Goal: Task Accomplishment & Management: Complete application form

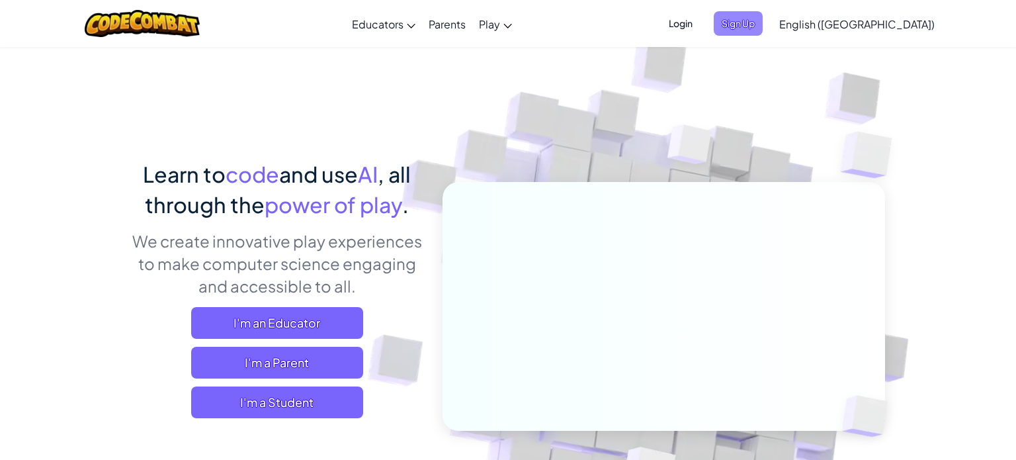
click at [763, 23] on span "Sign Up" at bounding box center [738, 23] width 49 height 24
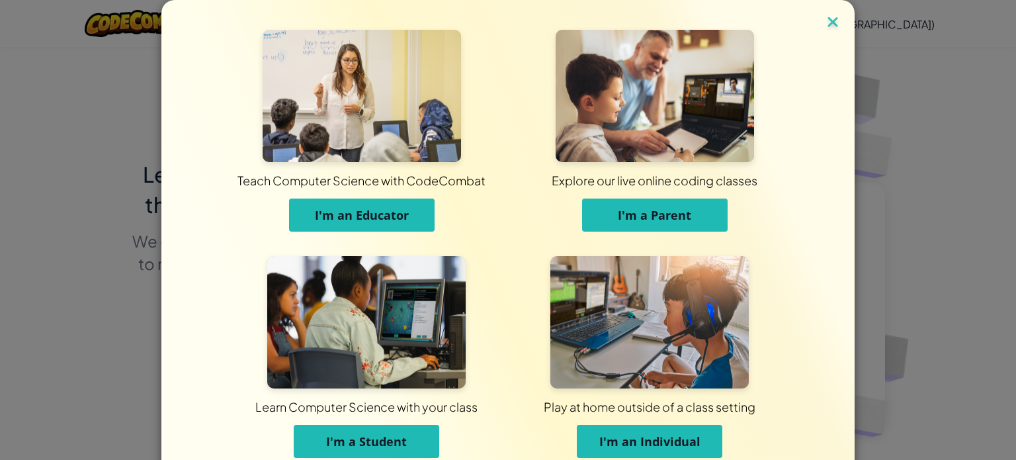
click at [838, 17] on img at bounding box center [832, 23] width 17 height 20
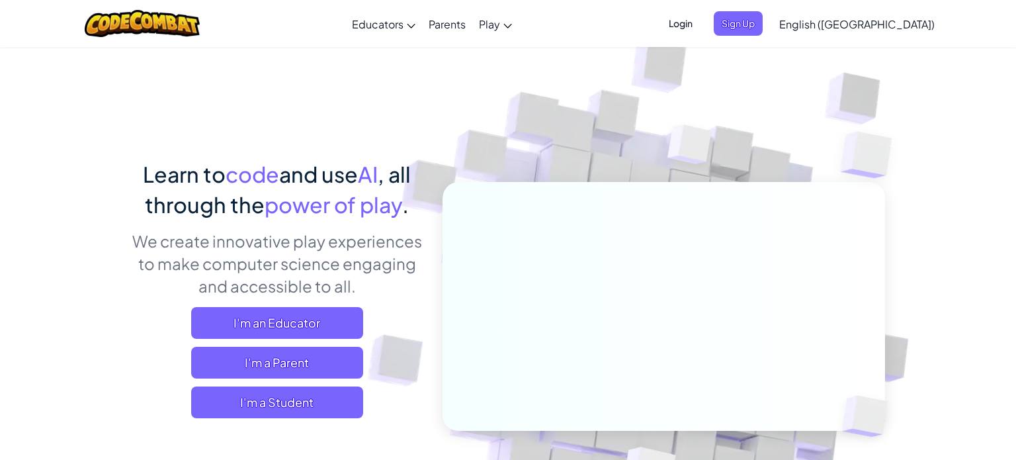
click at [700, 30] on span "Login" at bounding box center [681, 23] width 40 height 24
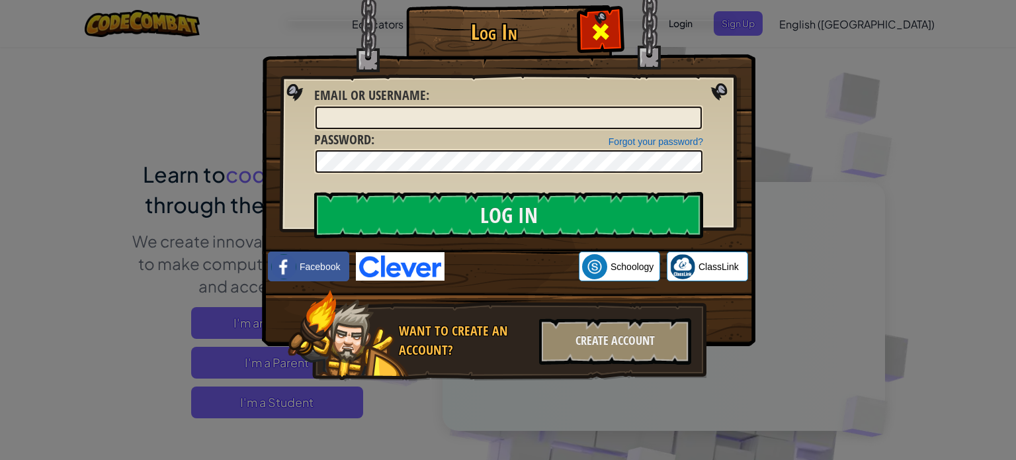
click at [608, 21] on span at bounding box center [600, 31] width 21 height 21
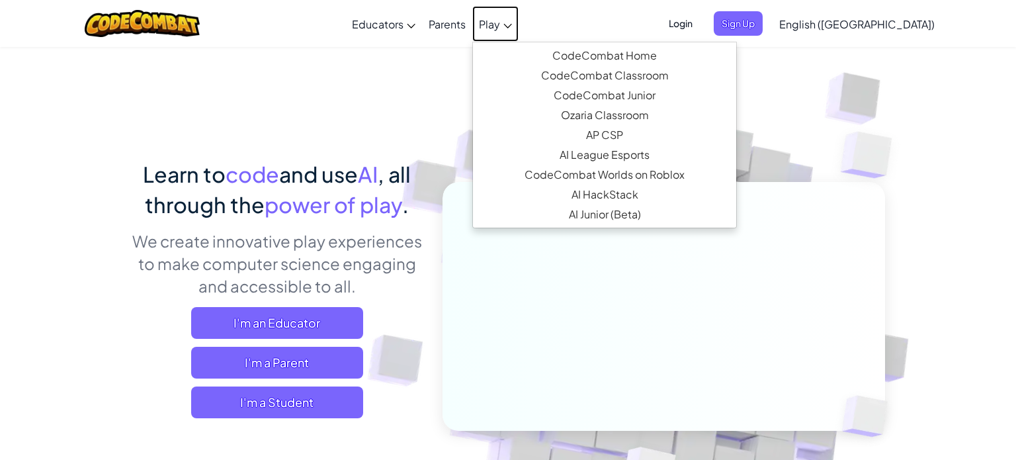
click at [500, 21] on span "Play" at bounding box center [489, 24] width 21 height 14
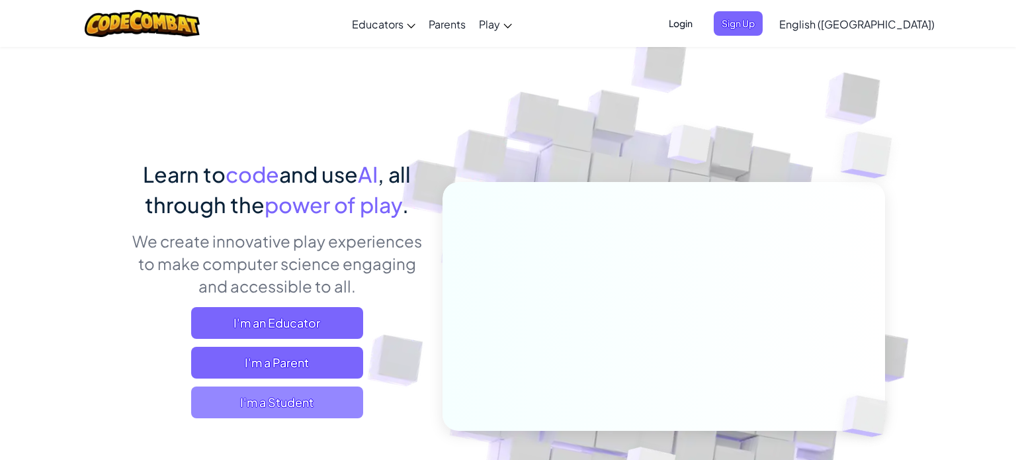
click at [279, 417] on span "I'm a Student" at bounding box center [277, 402] width 172 height 32
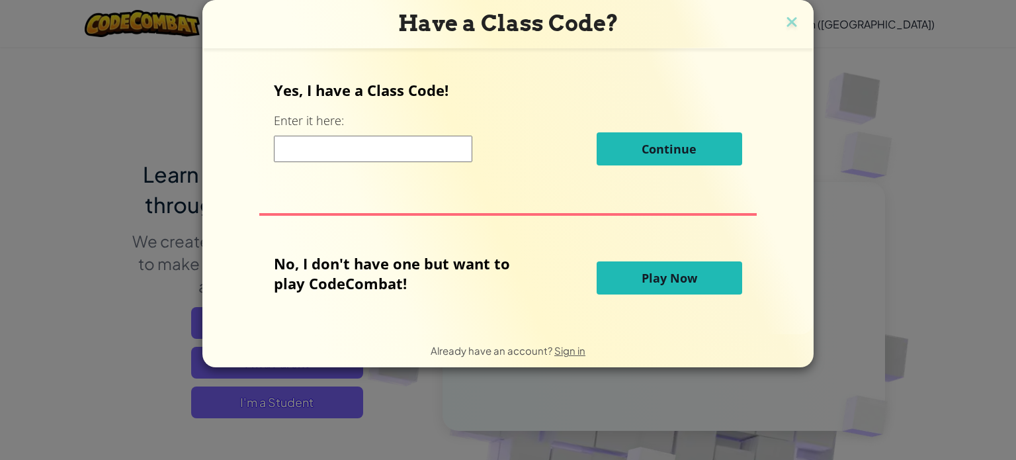
click at [379, 153] on input at bounding box center [373, 149] width 198 height 26
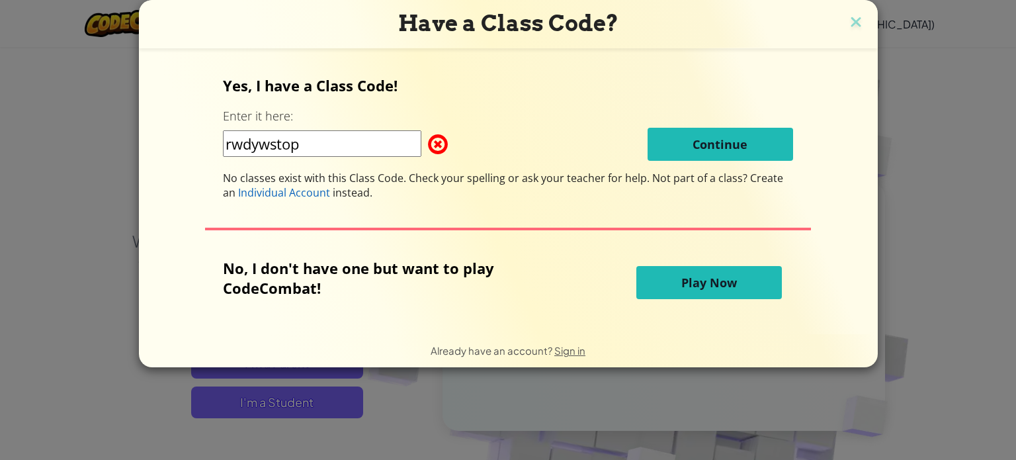
click at [317, 151] on input "rwdywstop" at bounding box center [322, 143] width 198 height 26
type input "r"
type input "RedYesStop"
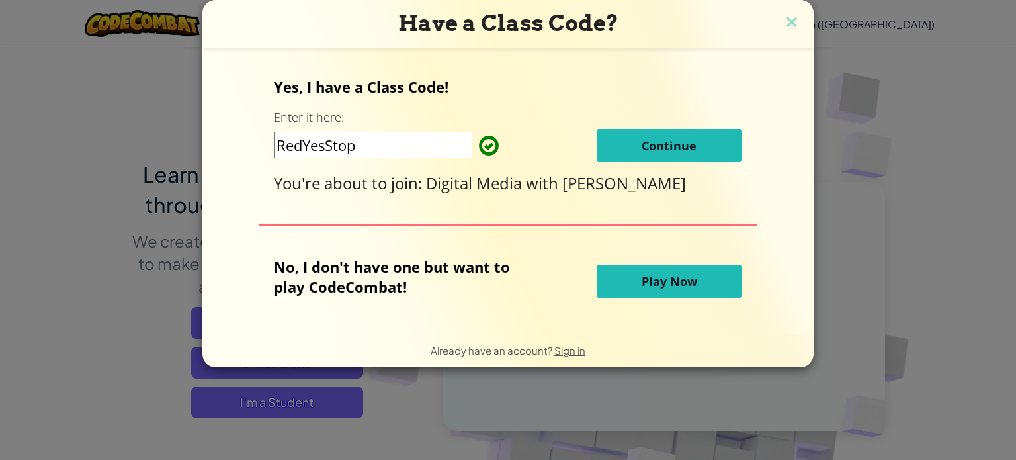
click at [669, 159] on button "Continue" at bounding box center [669, 145] width 145 height 33
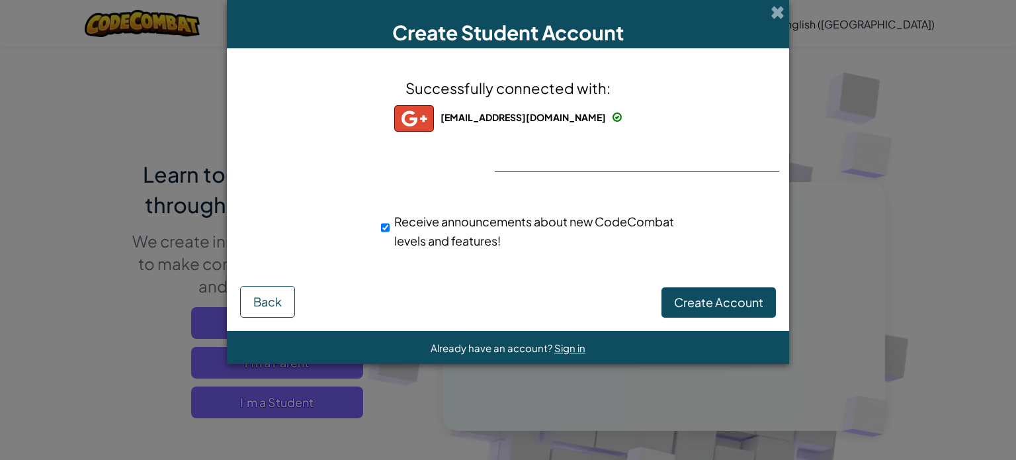
click at [513, 120] on span "[EMAIL_ADDRESS][DOMAIN_NAME]" at bounding box center [522, 117] width 165 height 12
click at [696, 300] on span "Create Account" at bounding box center [718, 301] width 89 height 15
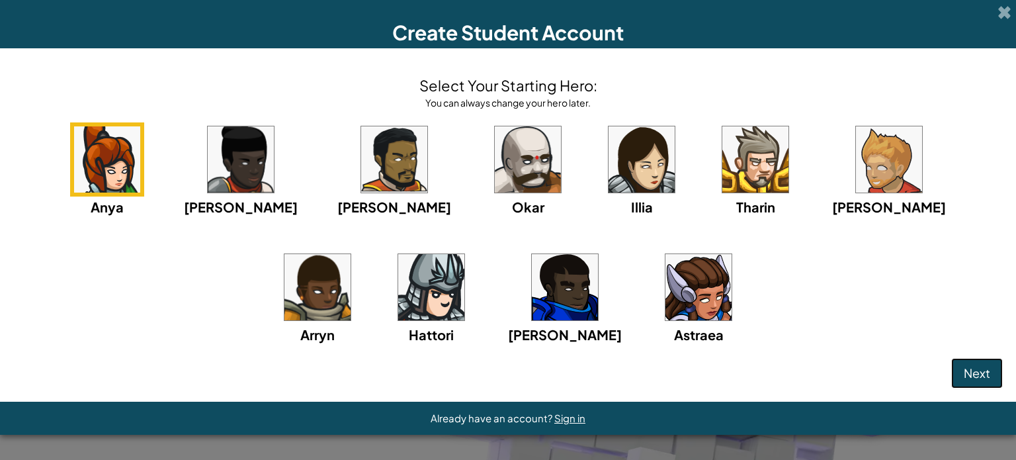
click button "Next" at bounding box center [977, 373] width 52 height 30
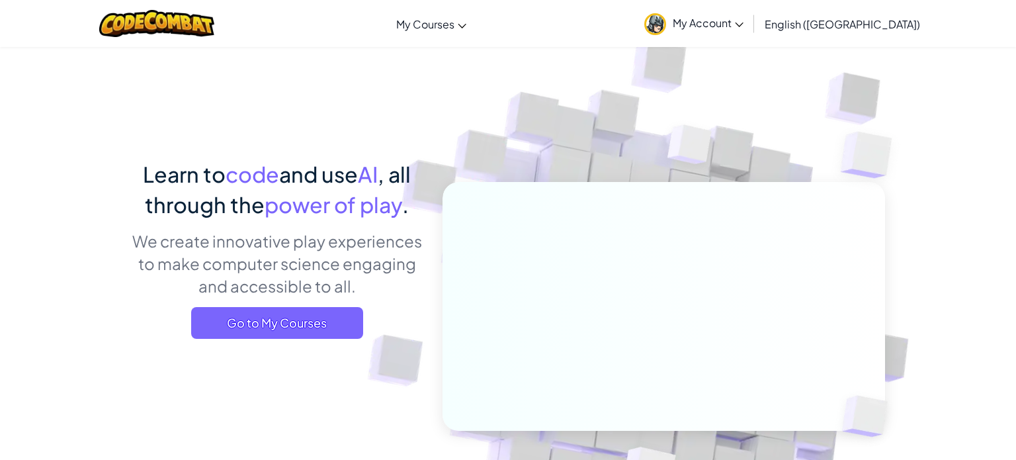
click at [743, 26] on span "My Account" at bounding box center [708, 23] width 71 height 14
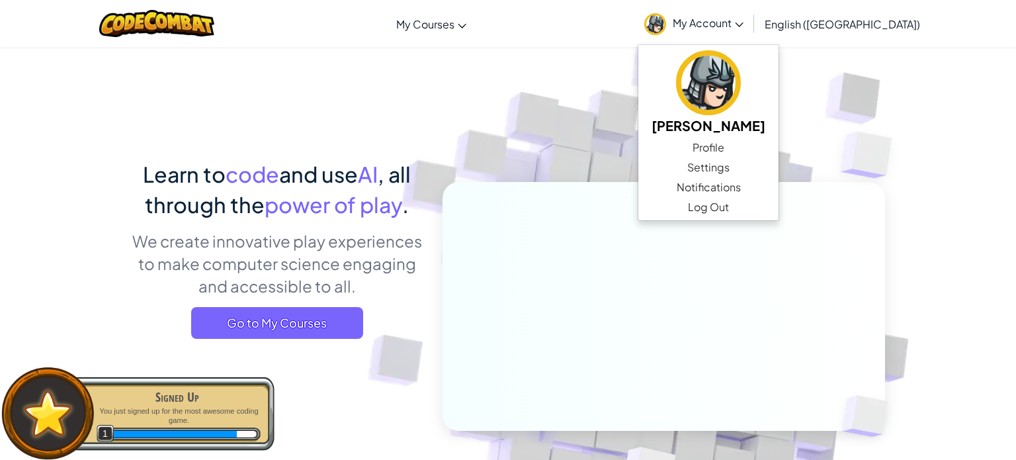
click at [495, 126] on img at bounding box center [655, 291] width 735 height 735
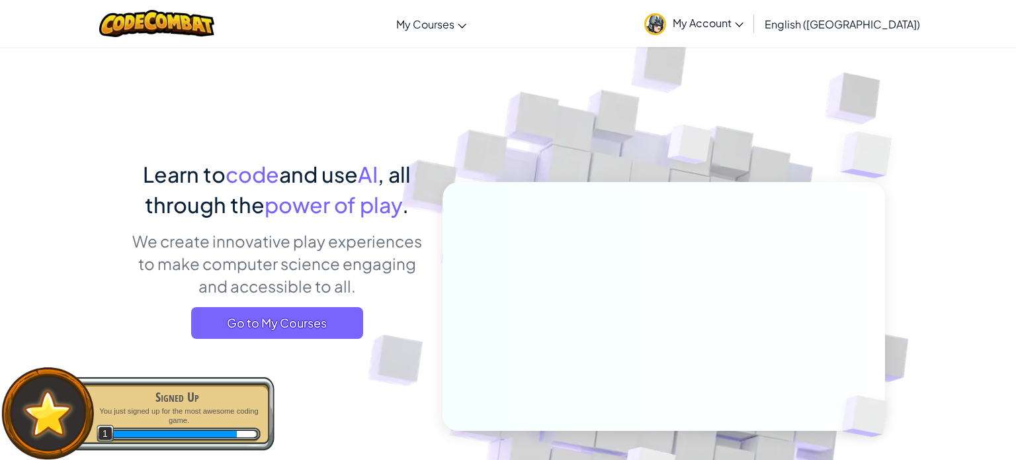
click at [743, 20] on span "My Account" at bounding box center [708, 23] width 71 height 14
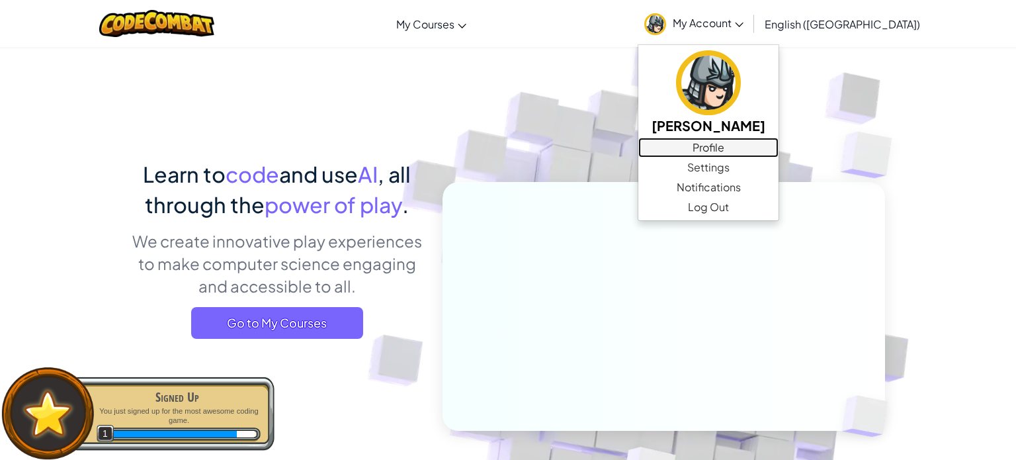
click at [778, 149] on link "Profile" at bounding box center [708, 148] width 140 height 20
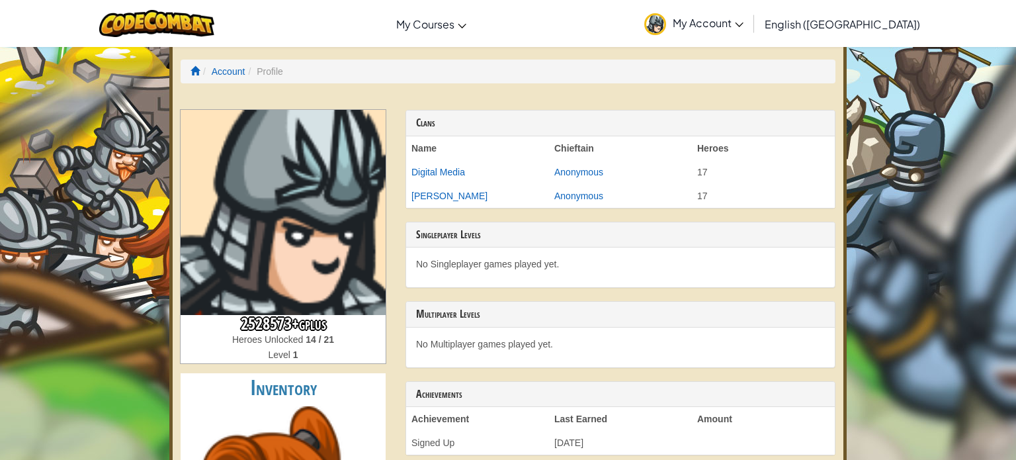
click at [222, 243] on img at bounding box center [283, 212] width 205 height 205
click at [750, 38] on link "My Account" at bounding box center [694, 24] width 112 height 42
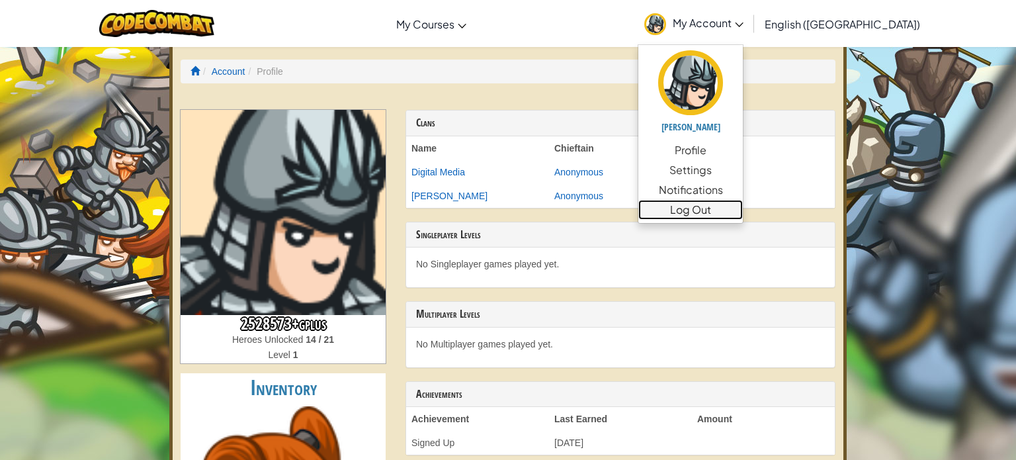
click at [743, 211] on link "Log Out" at bounding box center [690, 210] width 104 height 20
